Goal: Task Accomplishment & Management: Understand process/instructions

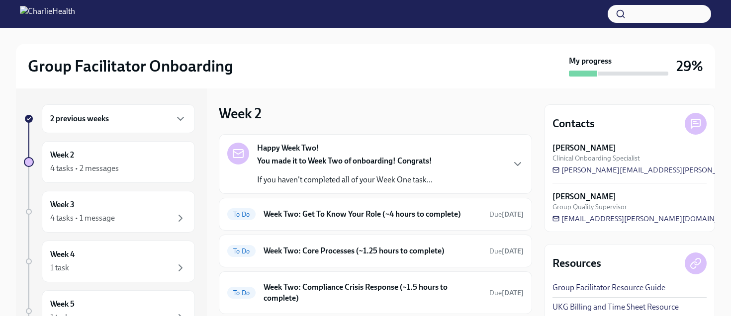
click at [107, 116] on h6 "2 previous weeks" at bounding box center [79, 118] width 59 height 11
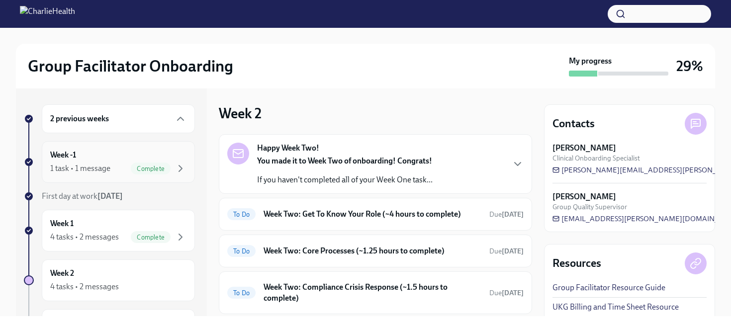
click at [92, 169] on div "1 task • 1 message" at bounding box center [80, 168] width 60 height 11
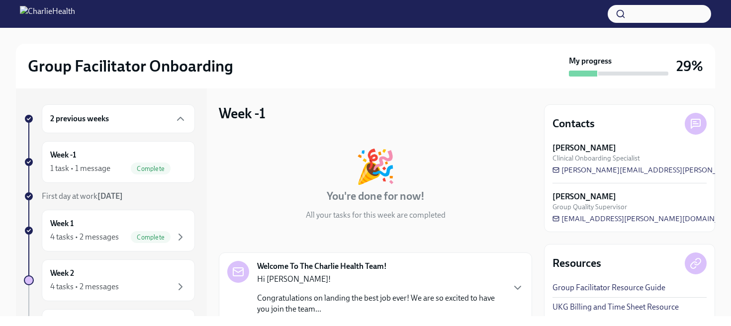
scroll to position [110, 0]
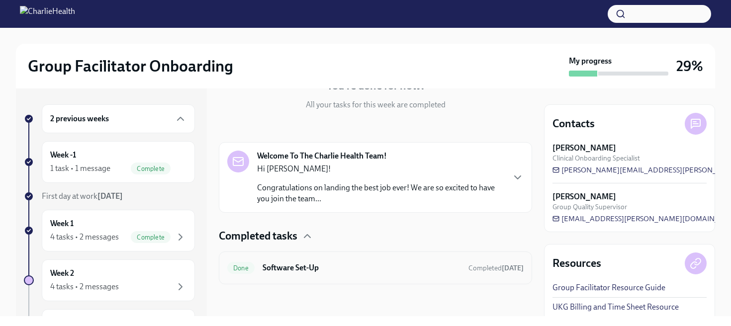
click at [325, 261] on div "Done Software Set-Up Completed [DATE]" at bounding box center [375, 268] width 296 height 16
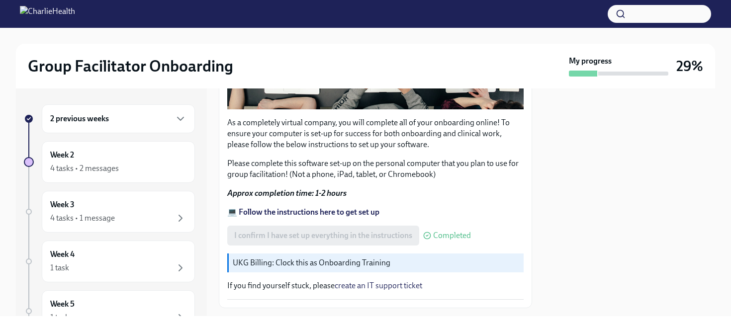
scroll to position [356, 0]
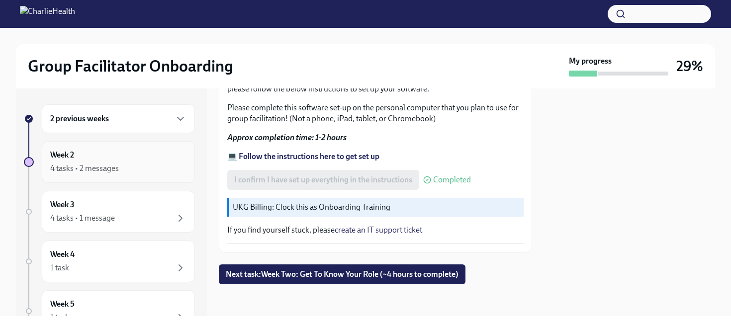
click at [89, 164] on div "4 tasks • 2 messages" at bounding box center [84, 168] width 69 height 11
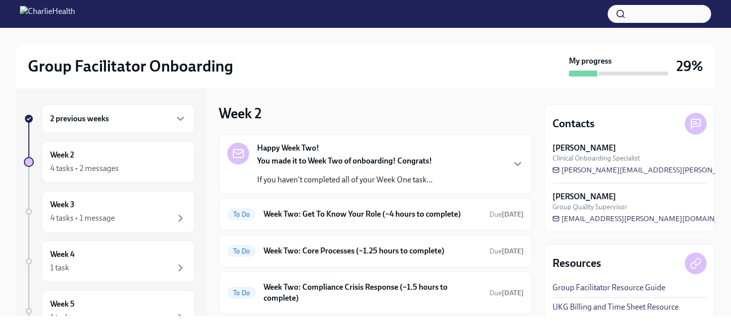
click at [131, 98] on div "2 previous weeks Week 2 4 tasks • 2 messages Week 3 4 tasks • 1 message Week 4 …" at bounding box center [111, 202] width 191 height 228
click at [127, 114] on div "2 previous weeks" at bounding box center [118, 119] width 136 height 12
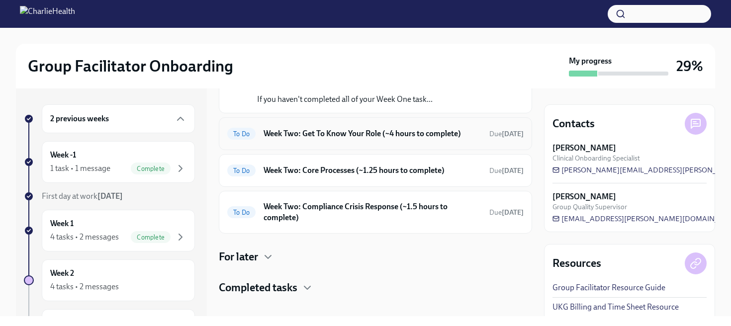
scroll to position [91, 0]
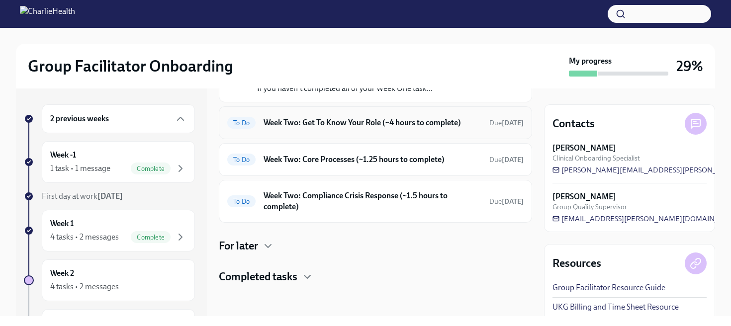
click at [352, 121] on h6 "Week Two: Get To Know Your Role (~4 hours to complete)" at bounding box center [372, 122] width 218 height 11
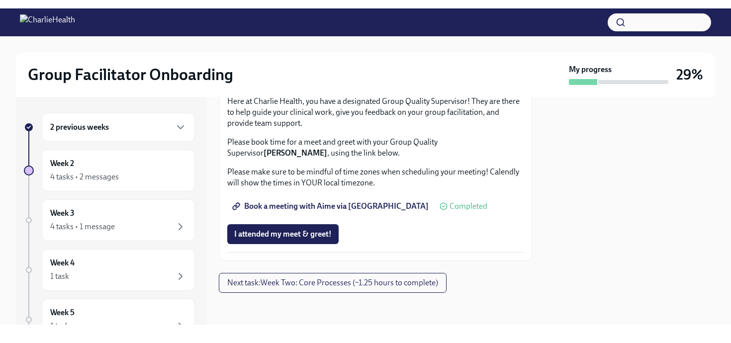
scroll to position [839, 0]
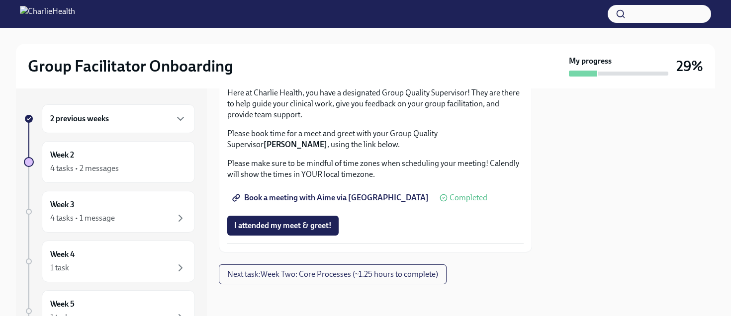
click at [338, 23] on link "Complete this form to schedule your observations" at bounding box center [324, 13] width 195 height 20
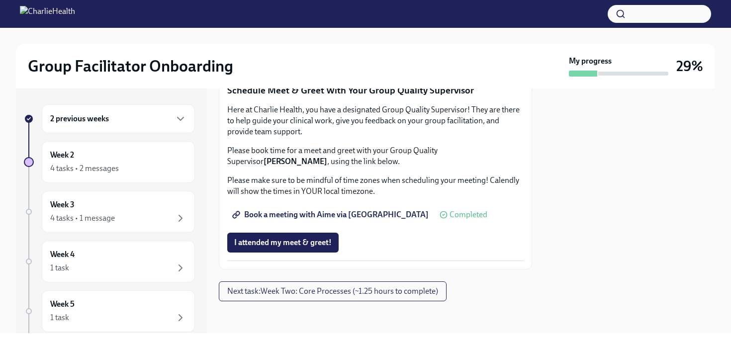
click at [287, 35] on span "Complete this form to schedule your observations" at bounding box center [324, 30] width 181 height 10
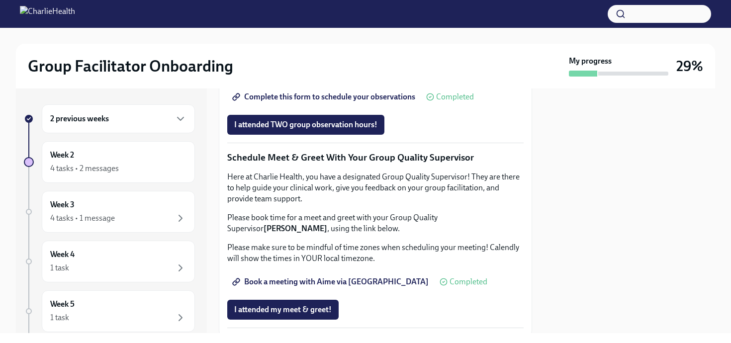
scroll to position [739, 0]
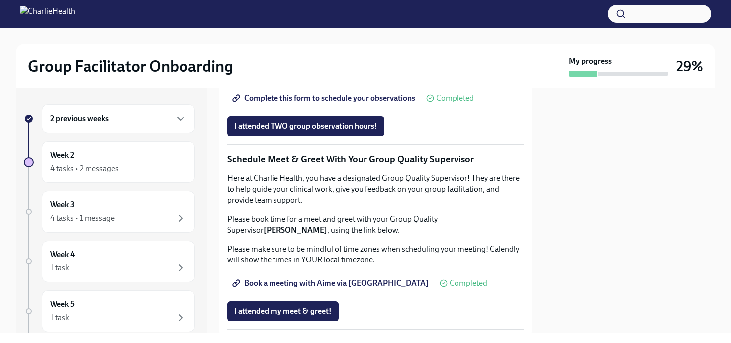
click at [122, 124] on div "2 previous weeks" at bounding box center [118, 119] width 136 height 12
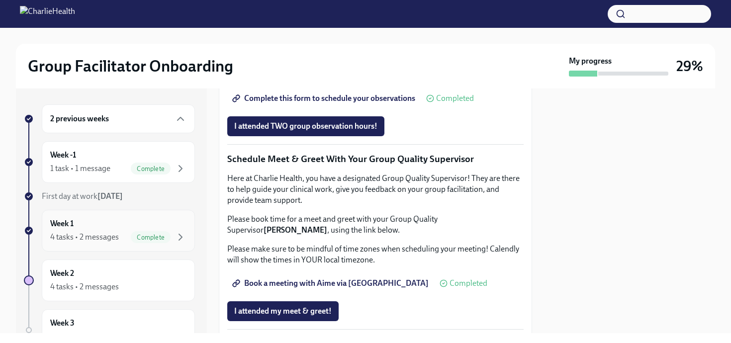
click at [95, 230] on div "Week 1 4 tasks • 2 messages Complete" at bounding box center [118, 230] width 136 height 25
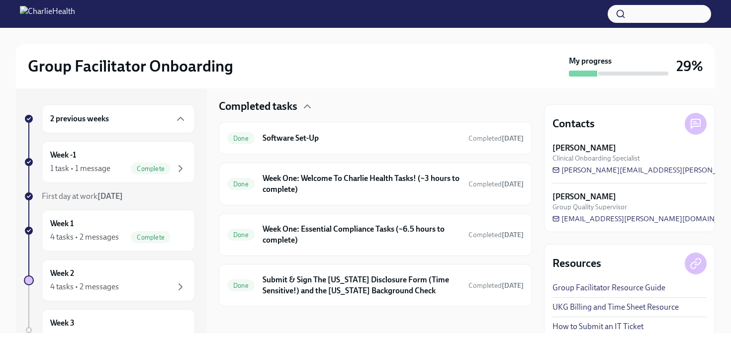
scroll to position [294, 0]
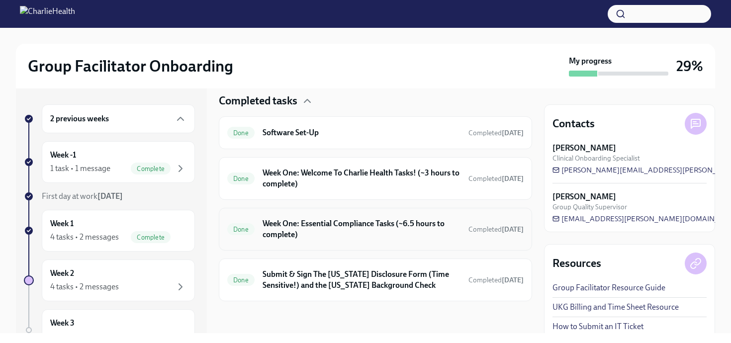
click at [353, 242] on div "Done Week One: Essential Compliance Tasks (~6.5 hours to complete) Completed [D…" at bounding box center [375, 229] width 296 height 26
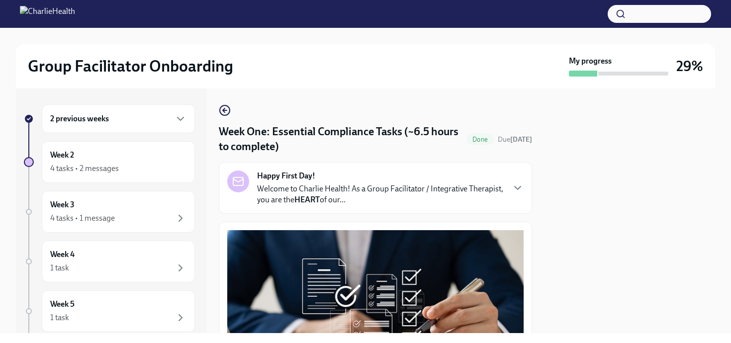
click at [228, 112] on icon "button" at bounding box center [225, 110] width 12 height 12
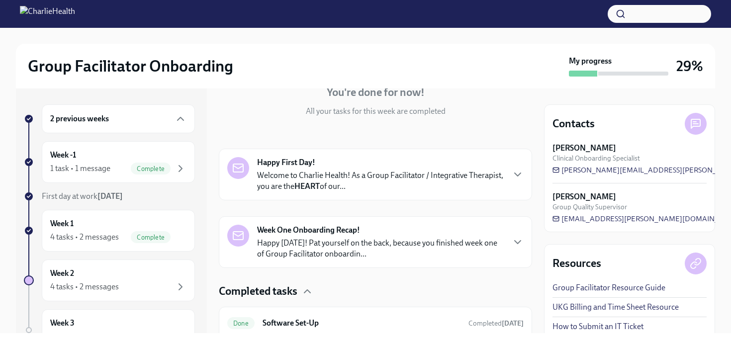
scroll to position [108, 0]
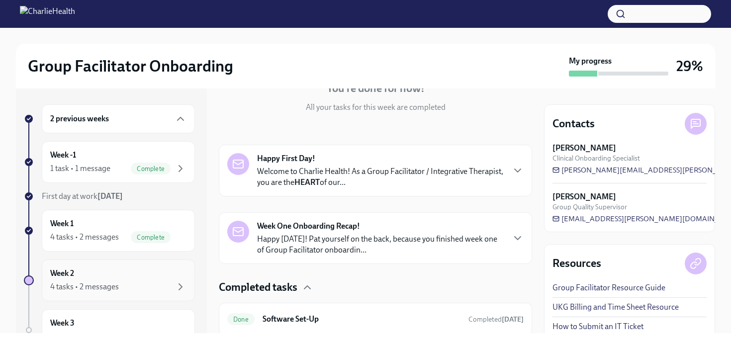
click at [92, 299] on div "Week 2 4 tasks • 2 messages" at bounding box center [118, 280] width 153 height 42
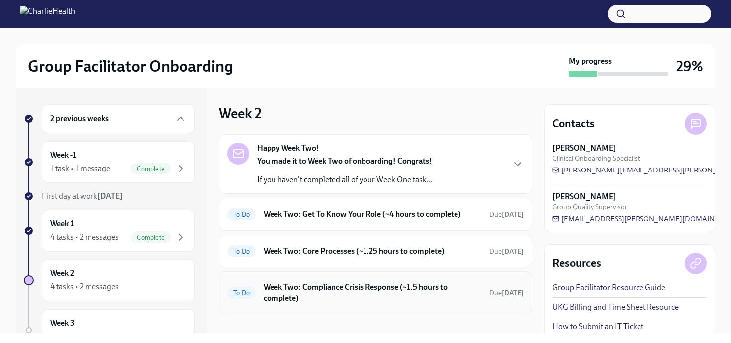
click at [372, 296] on h6 "Week Two: Compliance Crisis Response (~1.5 hours to complete)" at bounding box center [372, 293] width 218 height 22
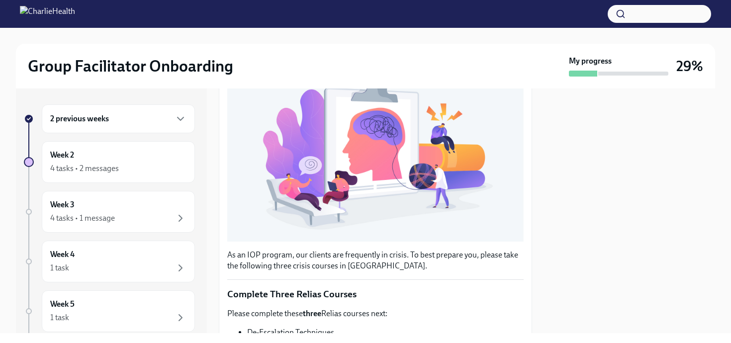
scroll to position [346, 0]
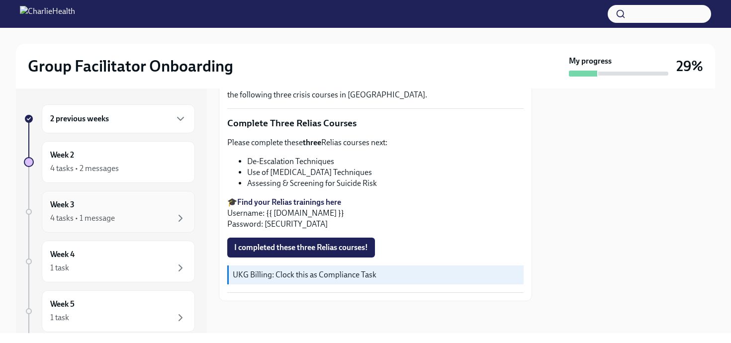
click at [91, 207] on div "Week 3 4 tasks • 1 message" at bounding box center [118, 211] width 136 height 25
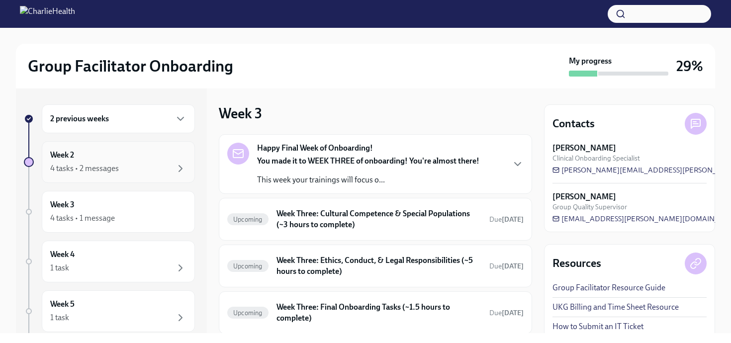
click at [97, 164] on div "4 tasks • 2 messages" at bounding box center [84, 168] width 69 height 11
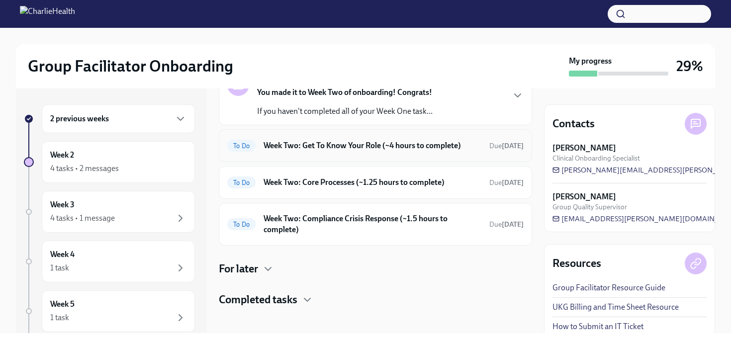
scroll to position [75, 0]
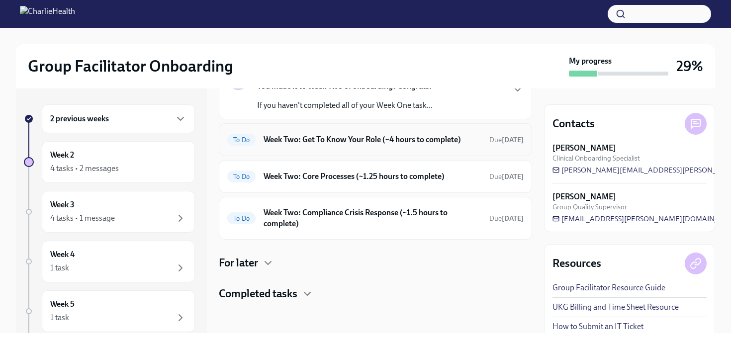
click at [317, 142] on h6 "Week Two: Get To Know Your Role (~4 hours to complete)" at bounding box center [372, 139] width 218 height 11
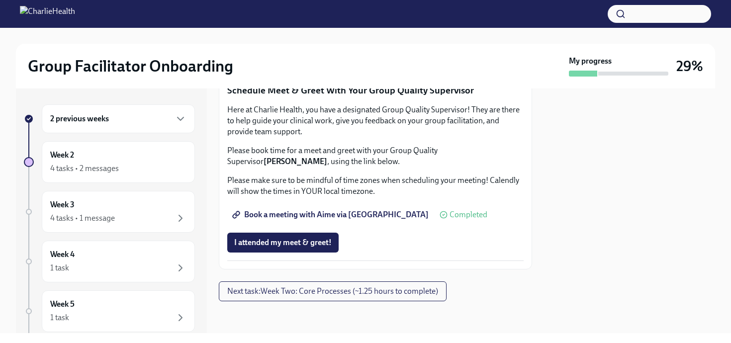
scroll to position [1019, 0]
